Goal: Information Seeking & Learning: Learn about a topic

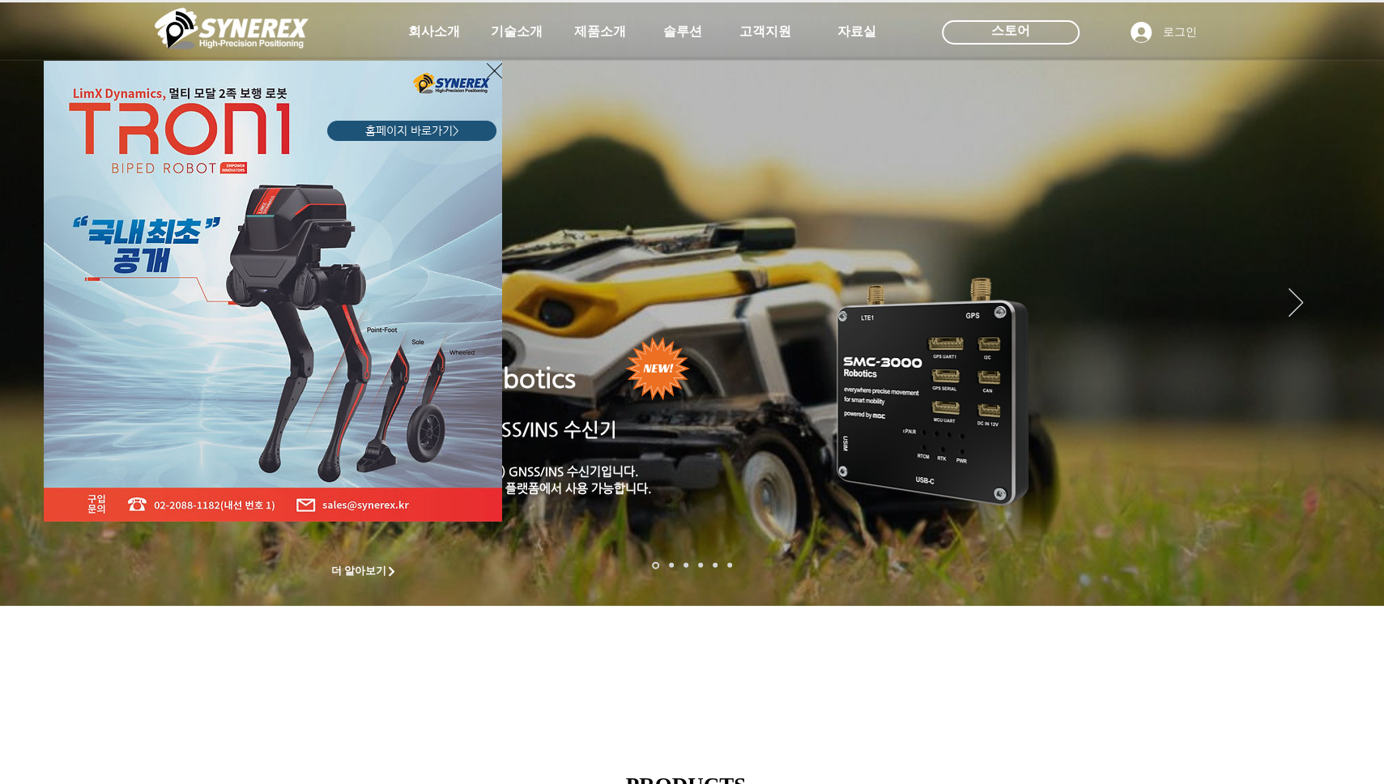
click at [624, 35] on div "LimX Dinamics" at bounding box center [692, 392] width 1384 height 784
click at [612, 31] on div "LimX Dinamics" at bounding box center [692, 392] width 1384 height 784
click at [494, 70] on icon "사이트로 돌아가기" at bounding box center [494, 70] width 15 height 15
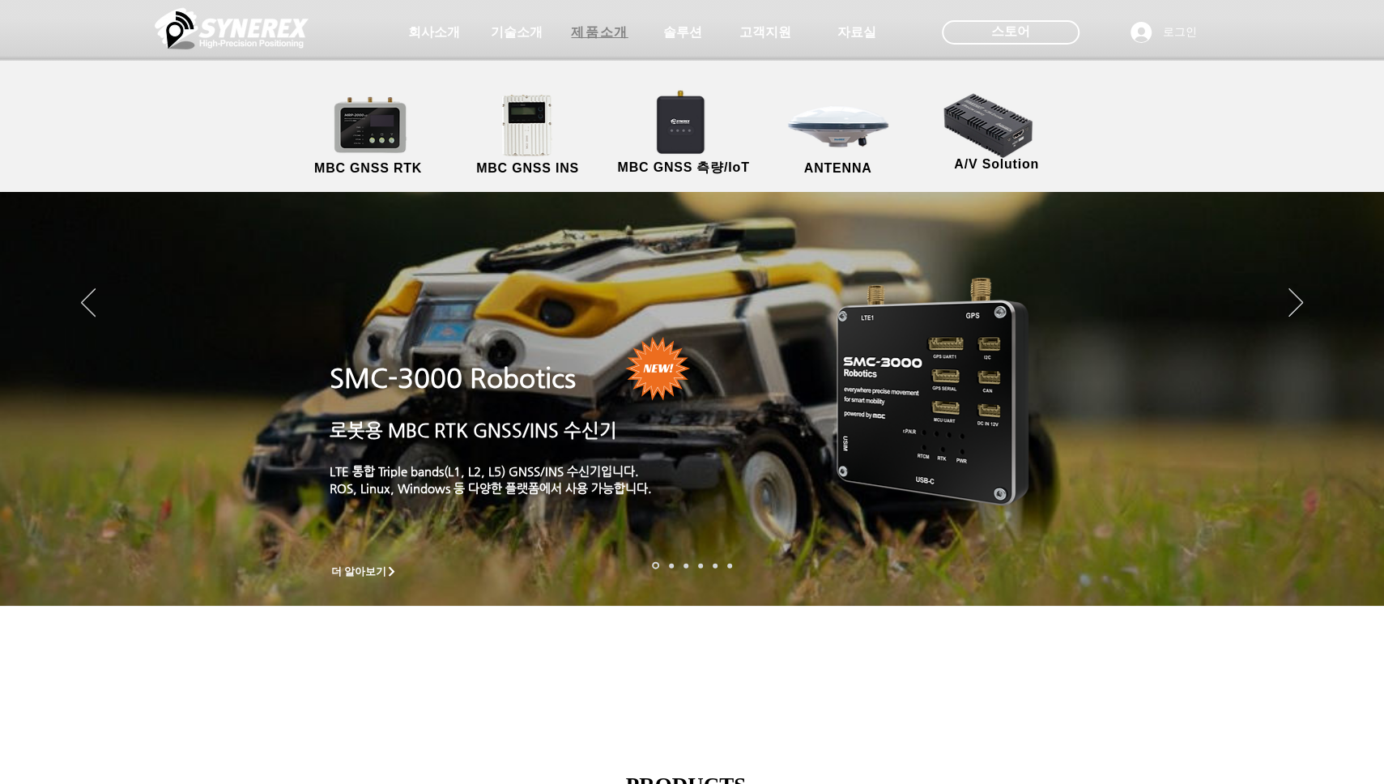
click at [616, 31] on span "제품소개" at bounding box center [599, 32] width 57 height 17
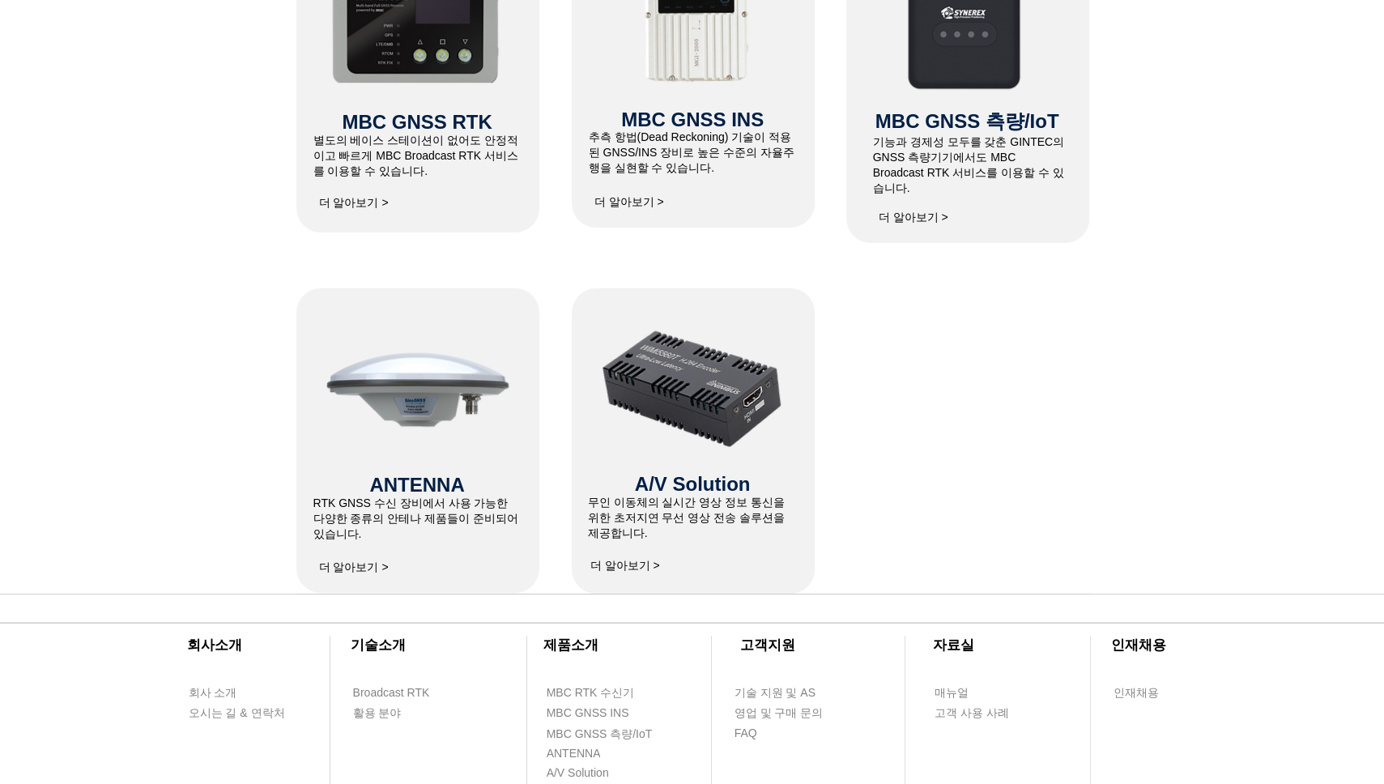
scroll to position [678, 0]
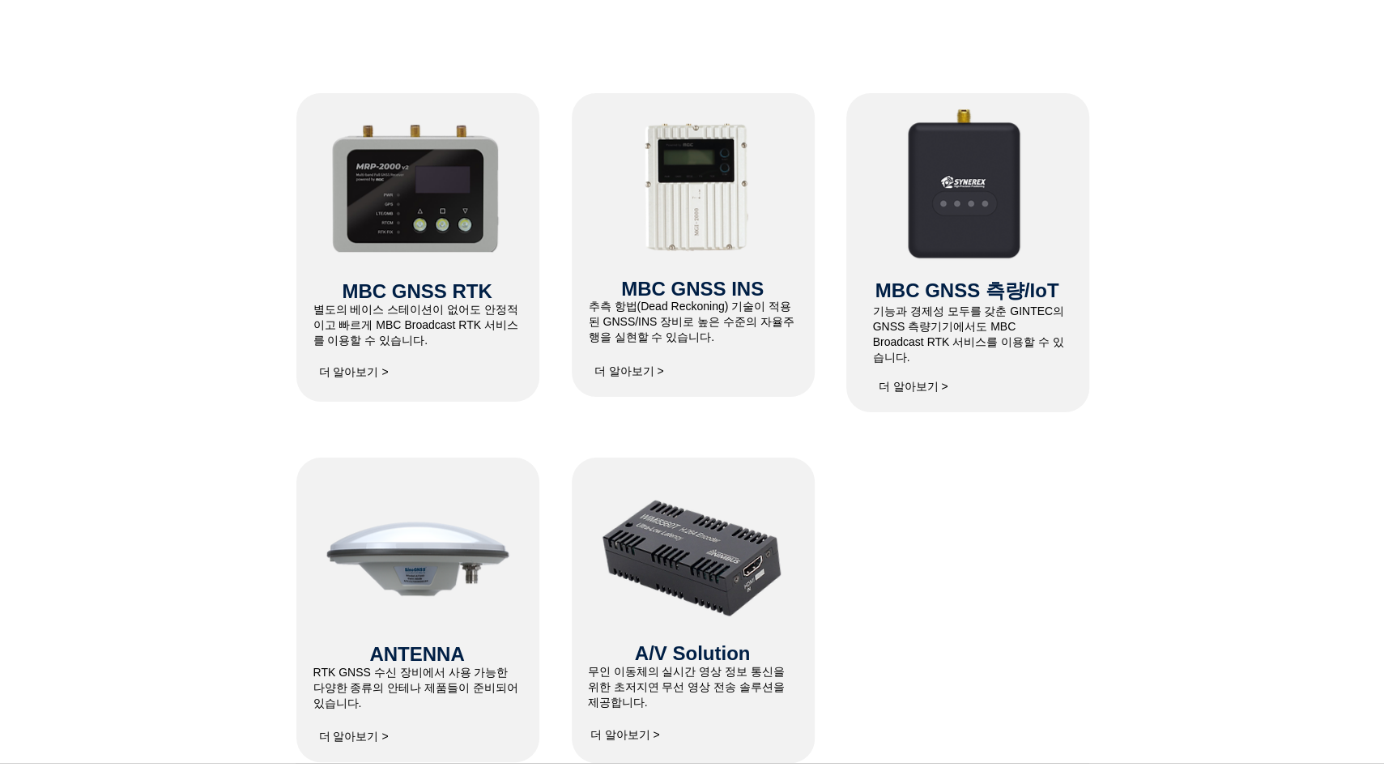
click at [454, 561] on img at bounding box center [418, 555] width 194 height 194
click at [386, 735] on span "더 알아보기 >" at bounding box center [354, 737] width 70 height 15
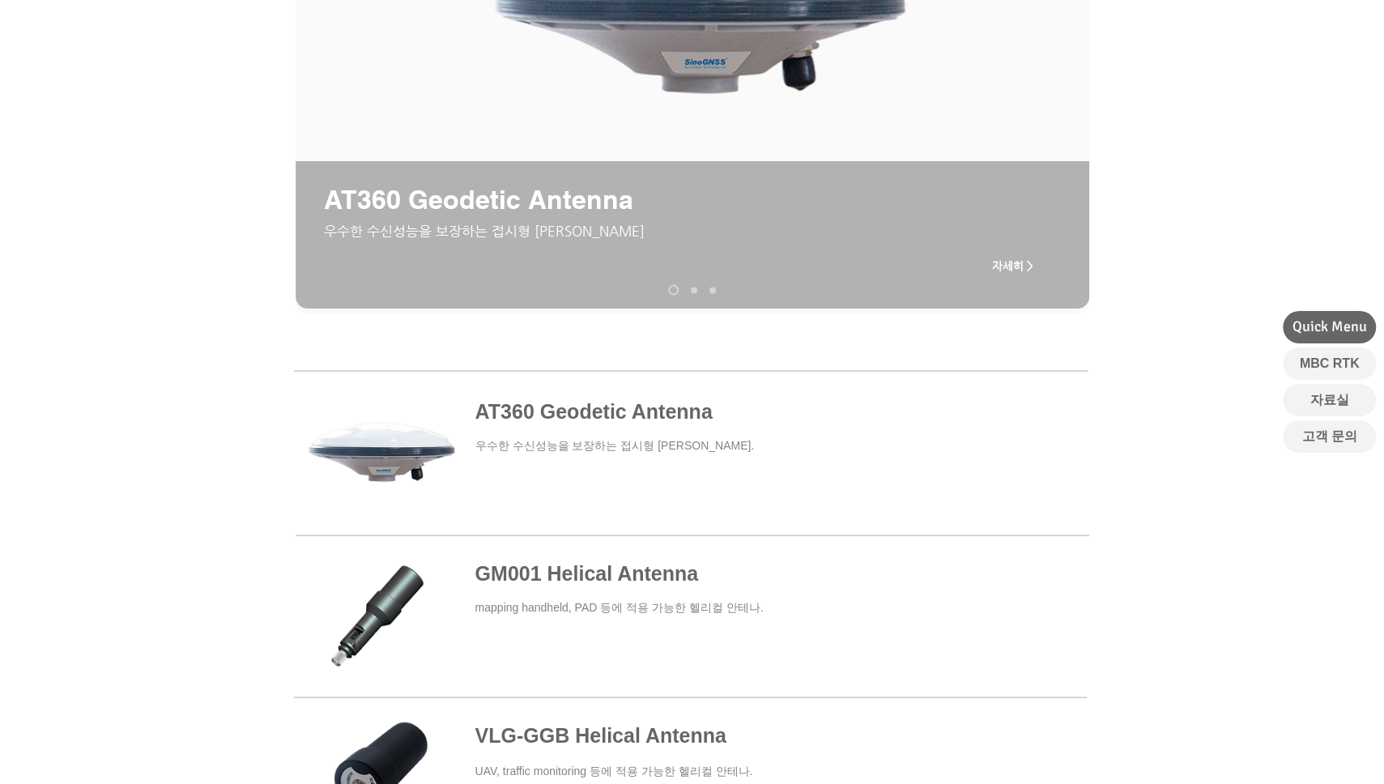
scroll to position [486, 0]
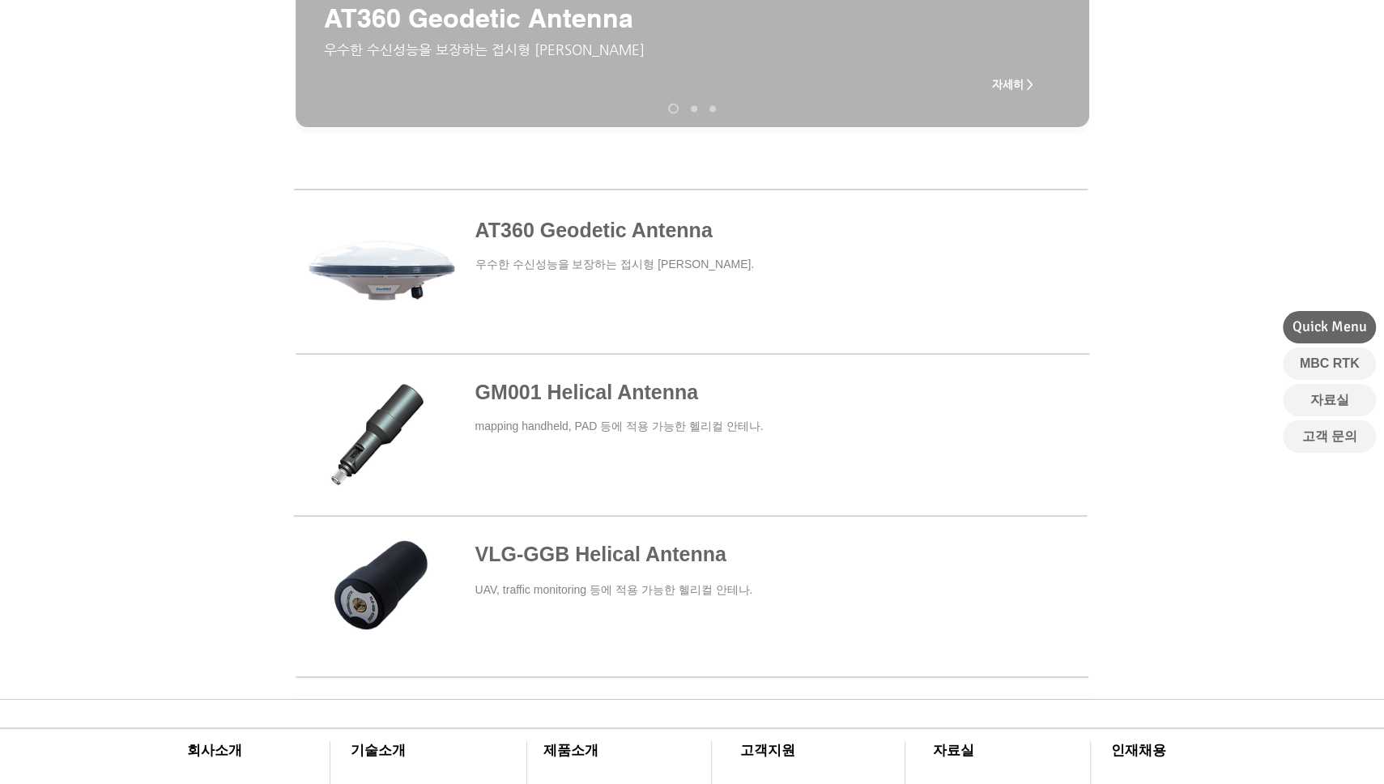
click at [556, 228] on span at bounding box center [690, 272] width 793 height 150
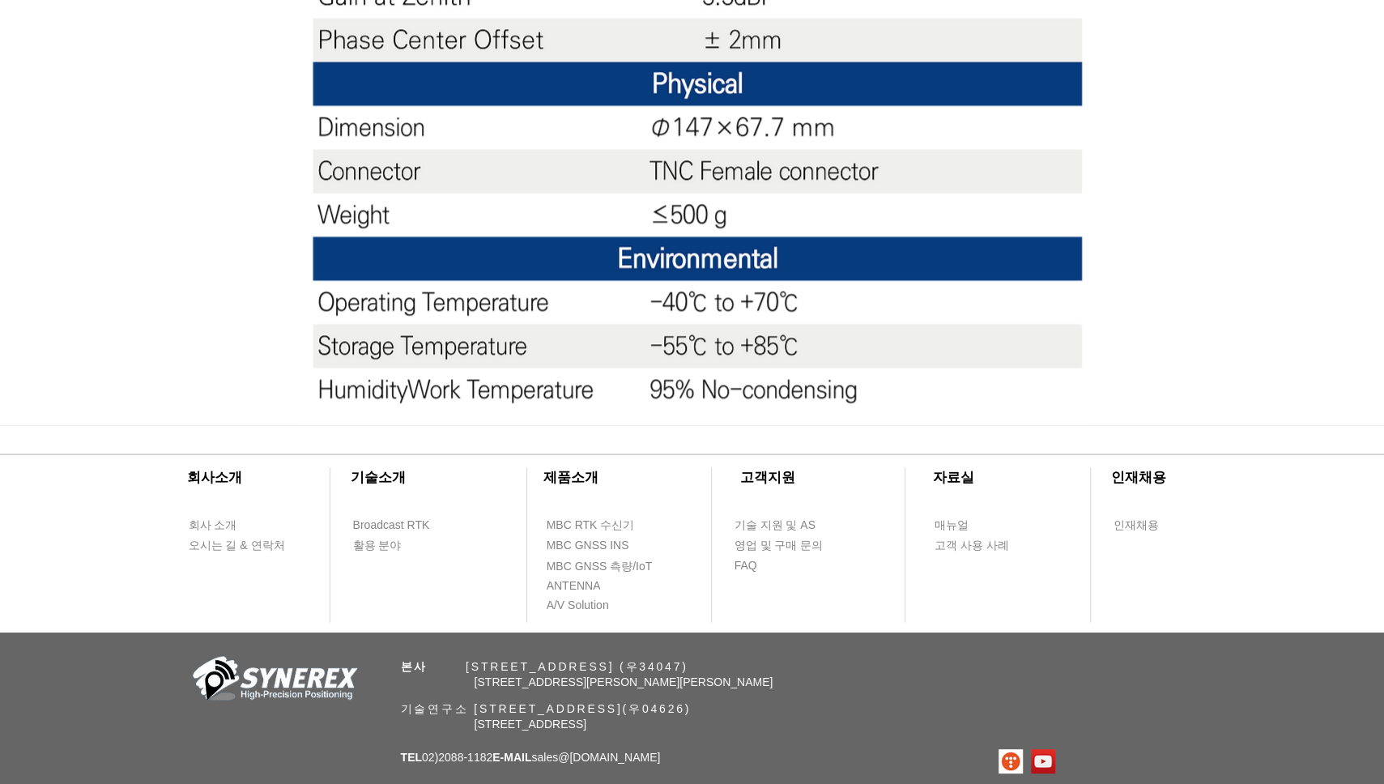
scroll to position [1669, 0]
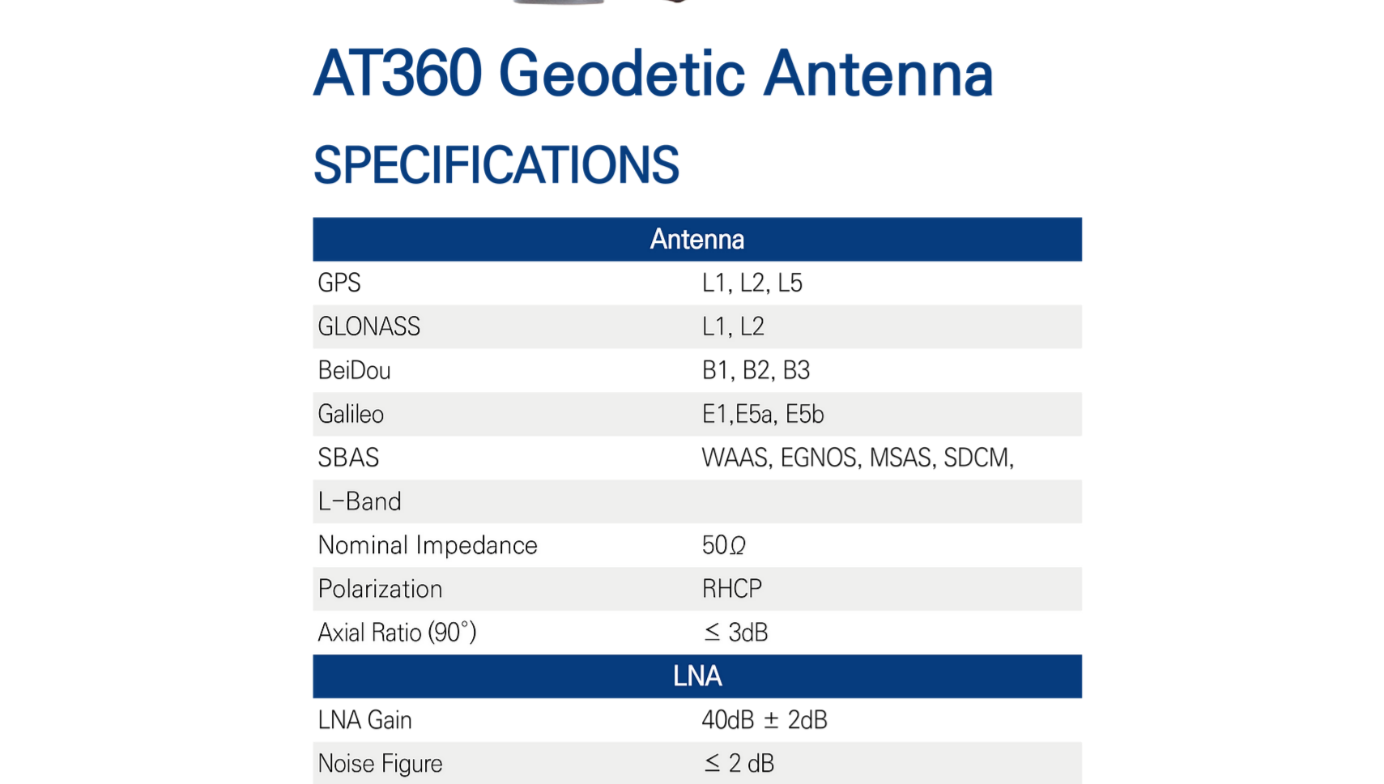
click at [92, 457] on div "main content" at bounding box center [692, 521] width 1384 height 1780
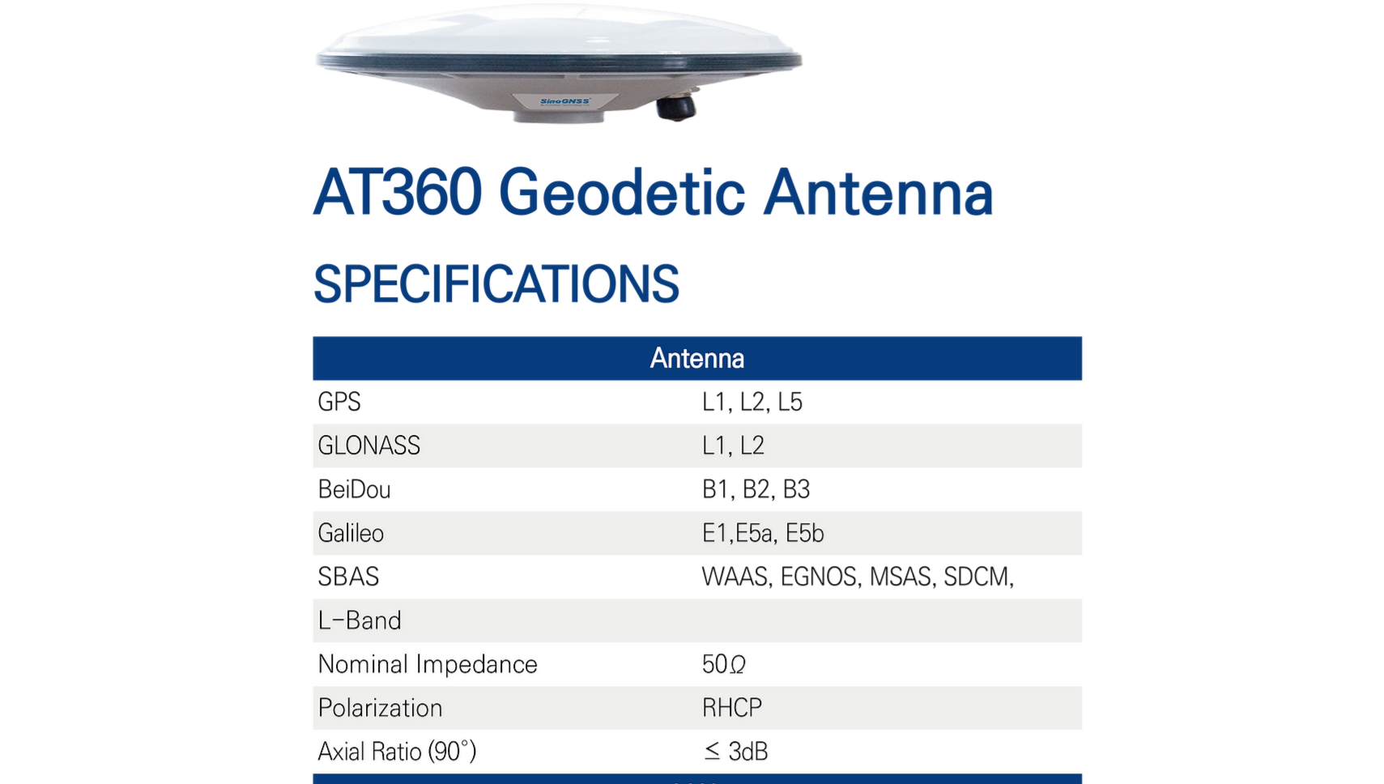
scroll to position [292, 0]
